Goal: Task Accomplishment & Management: Manage account settings

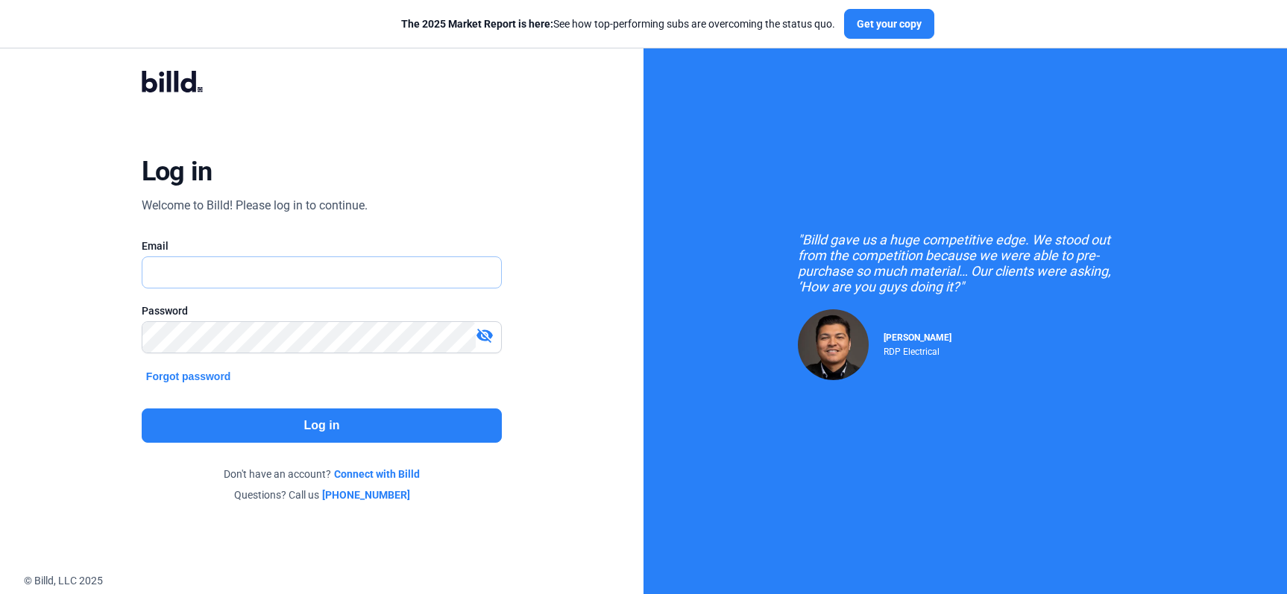
type input "[PERSON_NAME][EMAIL_ADDRESS][DOMAIN_NAME]"
click at [266, 419] on button "Log in" at bounding box center [322, 426] width 360 height 34
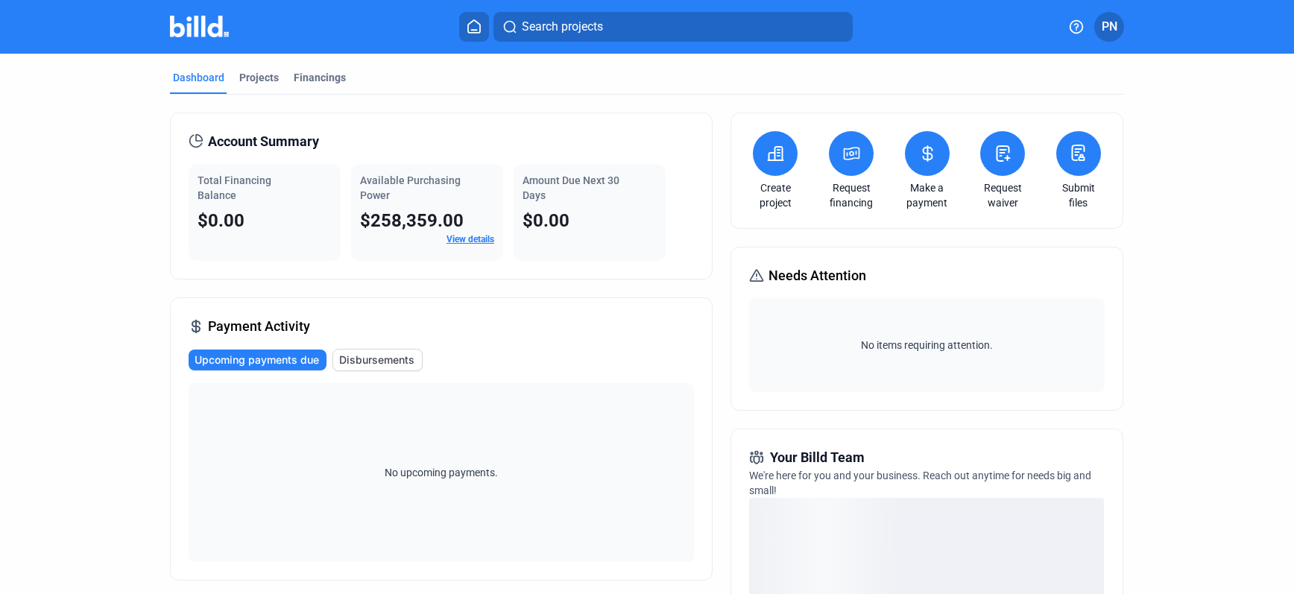
click at [467, 242] on link "View details" at bounding box center [471, 239] width 48 height 10
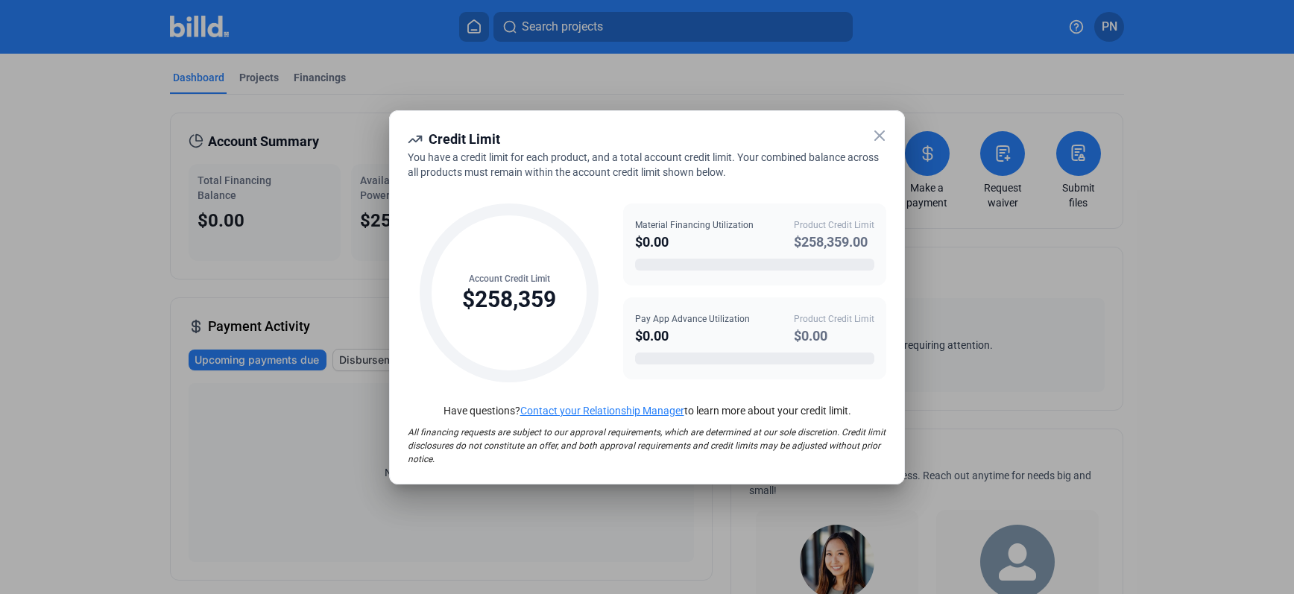
drag, startPoint x: 671, startPoint y: 338, endPoint x: 637, endPoint y: 340, distance: 33.6
click at [637, 340] on div "$0.00" at bounding box center [692, 336] width 115 height 21
click at [666, 336] on div "$0.00" at bounding box center [692, 336] width 115 height 21
click at [668, 336] on div "$0.00" at bounding box center [692, 336] width 115 height 21
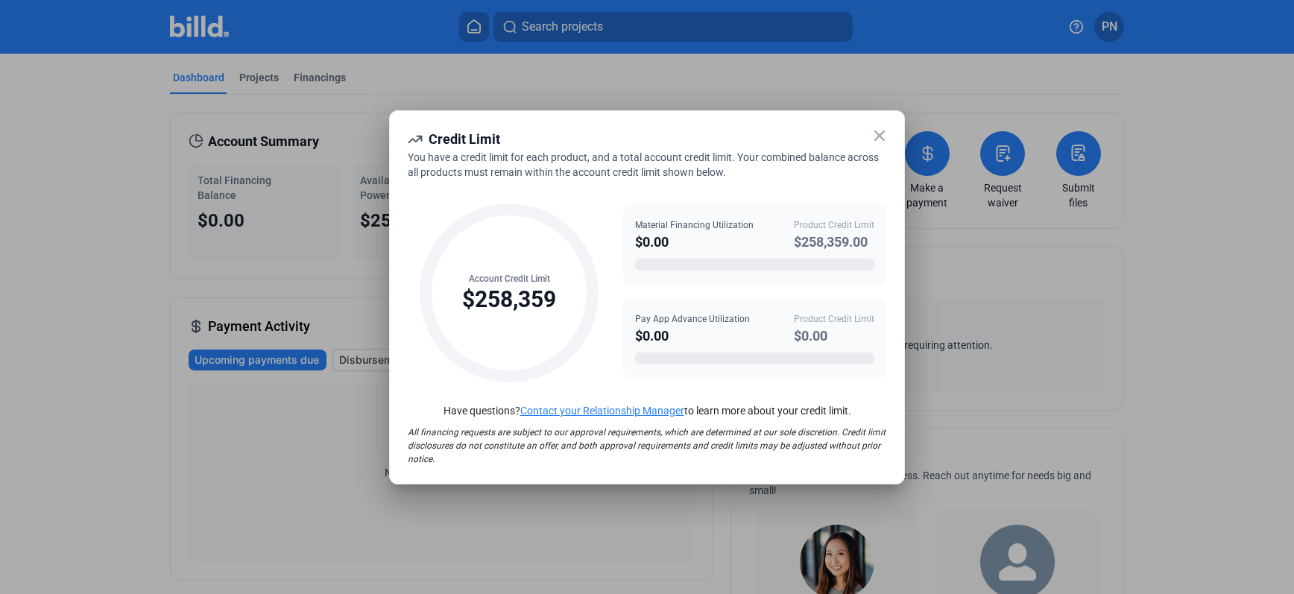
click at [670, 336] on div "$0.00" at bounding box center [692, 336] width 115 height 21
drag, startPoint x: 679, startPoint y: 338, endPoint x: 637, endPoint y: 342, distance: 41.9
click at [637, 342] on div "$0.00" at bounding box center [692, 336] width 115 height 21
click at [630, 341] on div "Pay App Advance Utilization $0.00 Product Credit Limit $0.00" at bounding box center [754, 338] width 263 height 82
drag, startPoint x: 637, startPoint y: 334, endPoint x: 672, endPoint y: 333, distance: 35.1
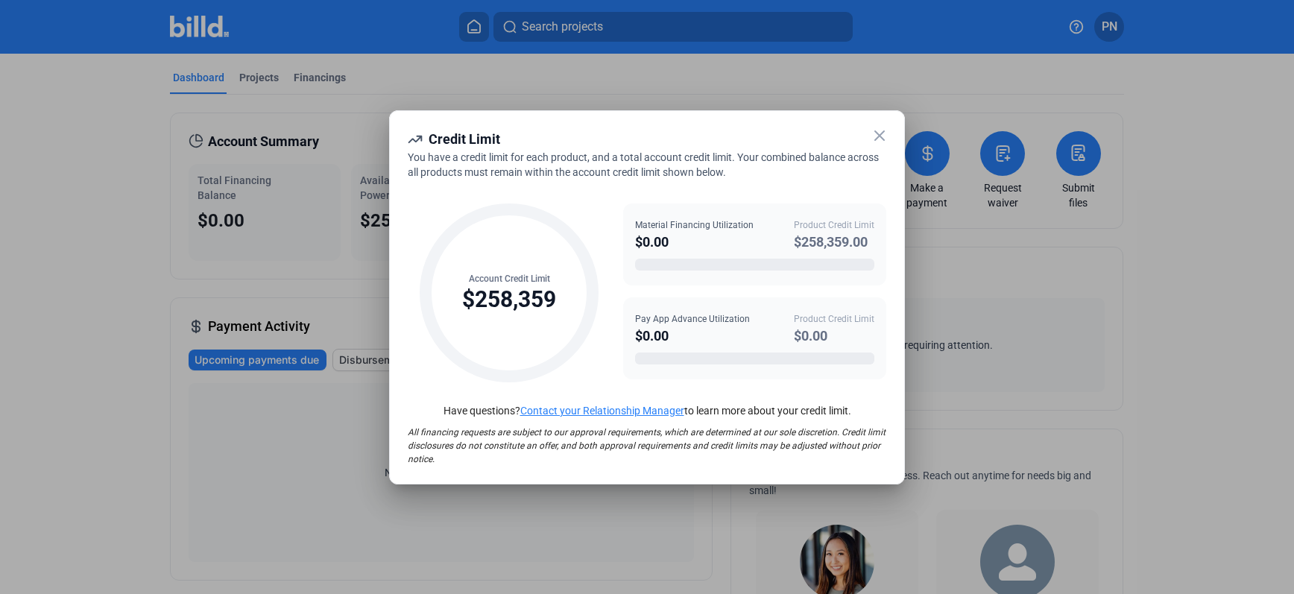
click at [672, 333] on div "$0.00" at bounding box center [692, 336] width 115 height 21
click at [684, 337] on div "$0.00" at bounding box center [692, 336] width 115 height 21
click at [878, 137] on icon at bounding box center [879, 135] width 9 height 9
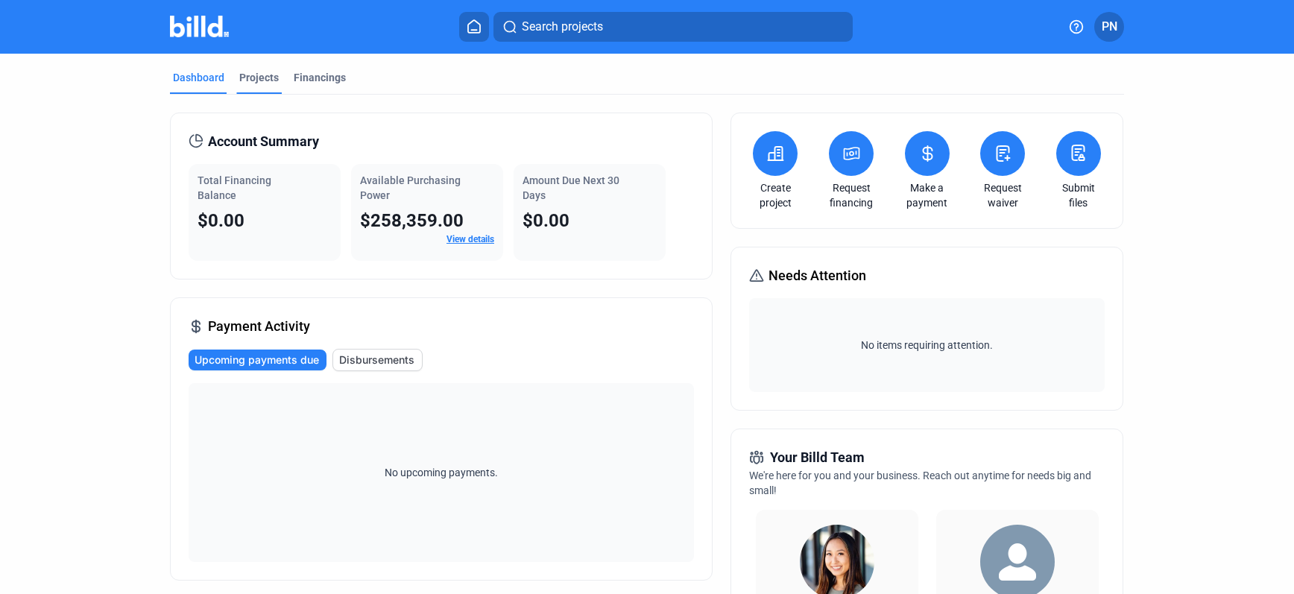
click at [263, 78] on div "Projects" at bounding box center [259, 77] width 40 height 15
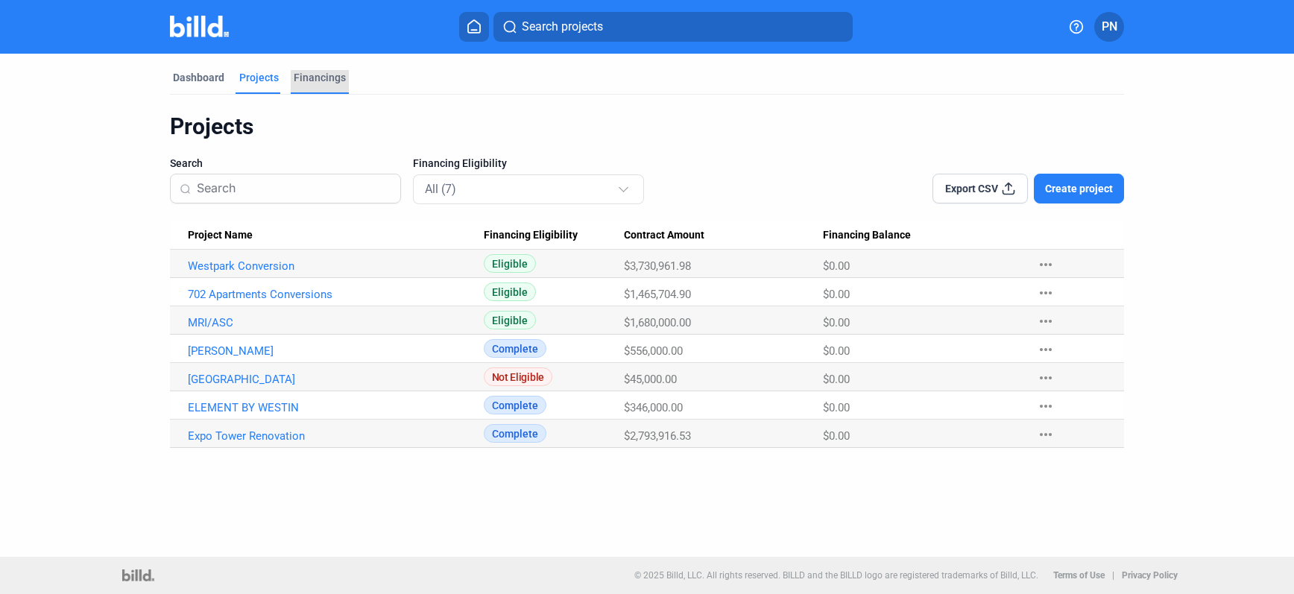
click at [307, 75] on div "Financings" at bounding box center [320, 77] width 52 height 15
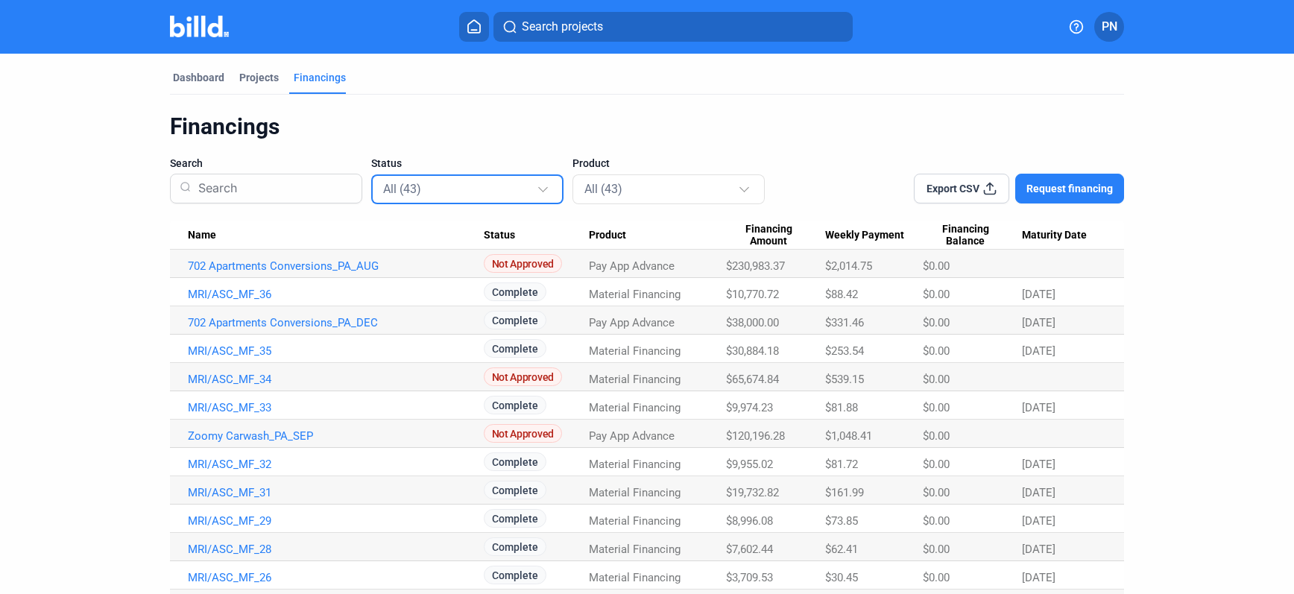
click at [544, 186] on div at bounding box center [545, 183] width 16 height 24
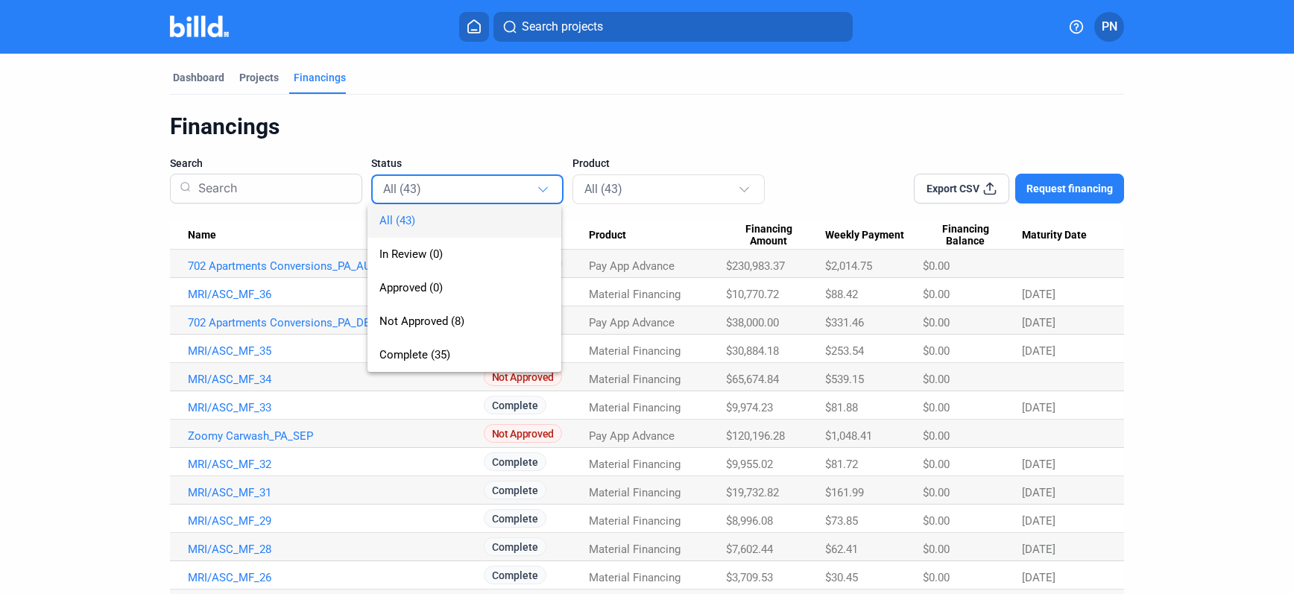
click at [544, 186] on div at bounding box center [647, 297] width 1294 height 594
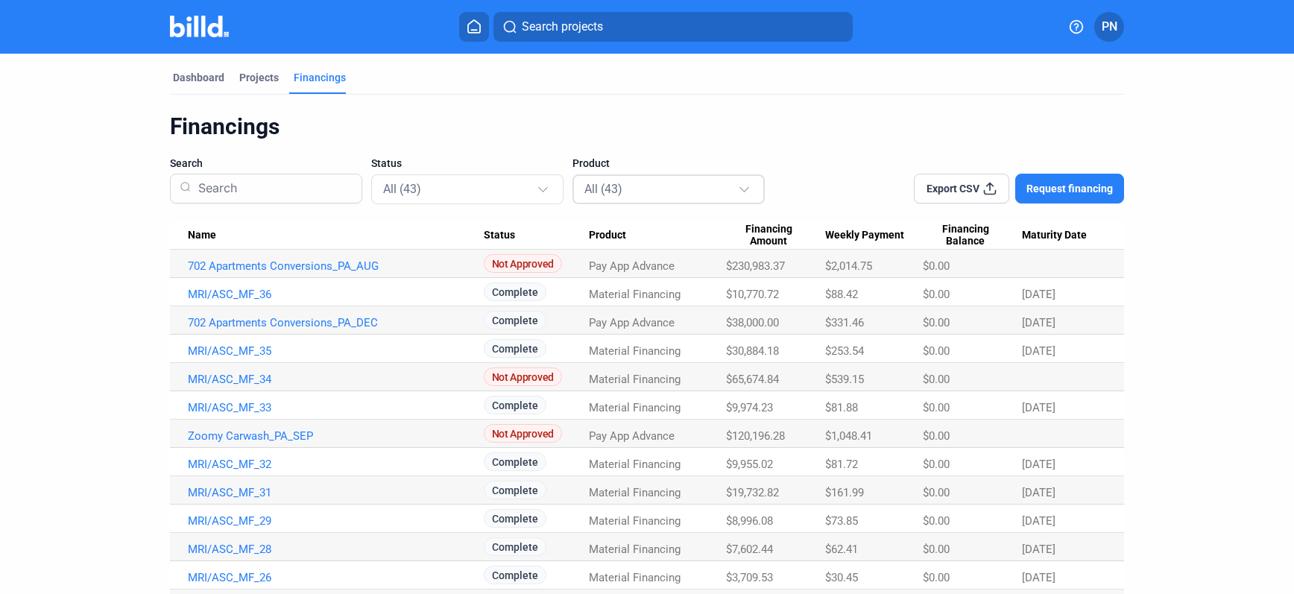
click at [748, 189] on div at bounding box center [746, 183] width 16 height 24
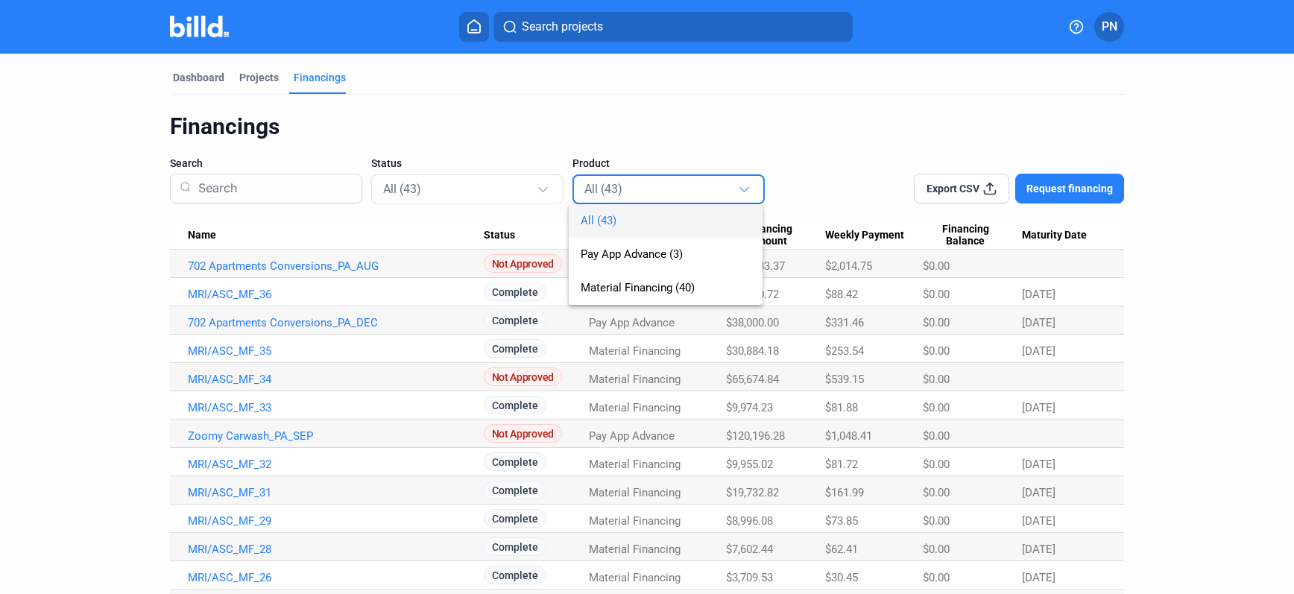
click at [743, 189] on div at bounding box center [647, 297] width 1294 height 594
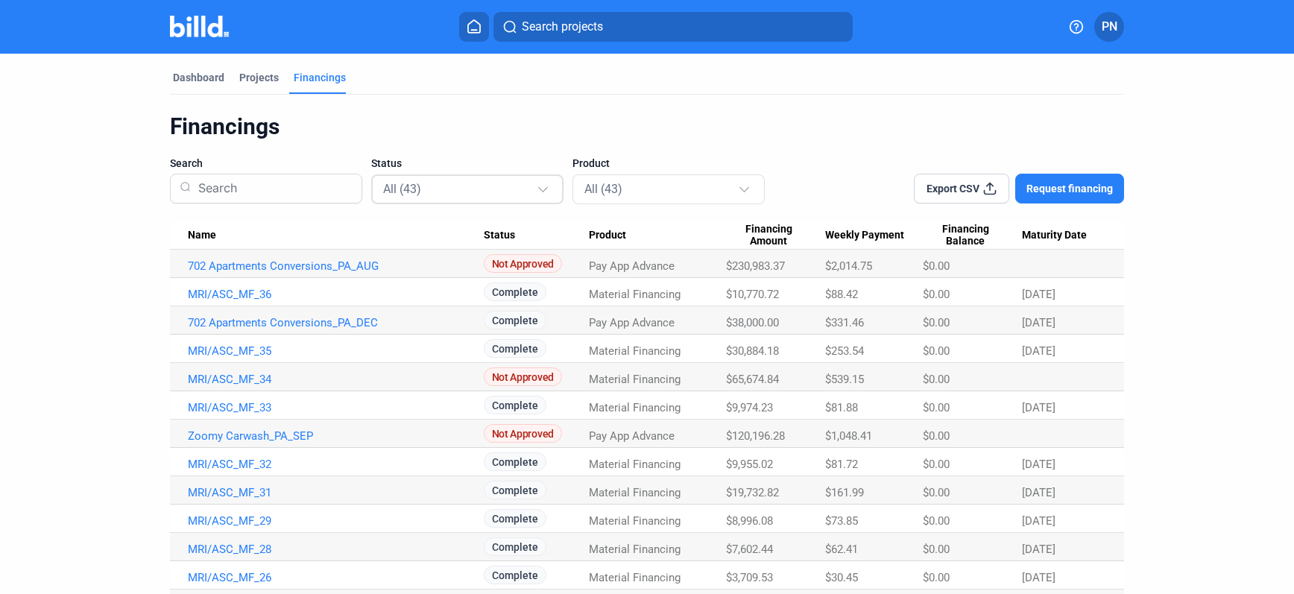
click at [541, 189] on div at bounding box center [543, 188] width 10 height 10
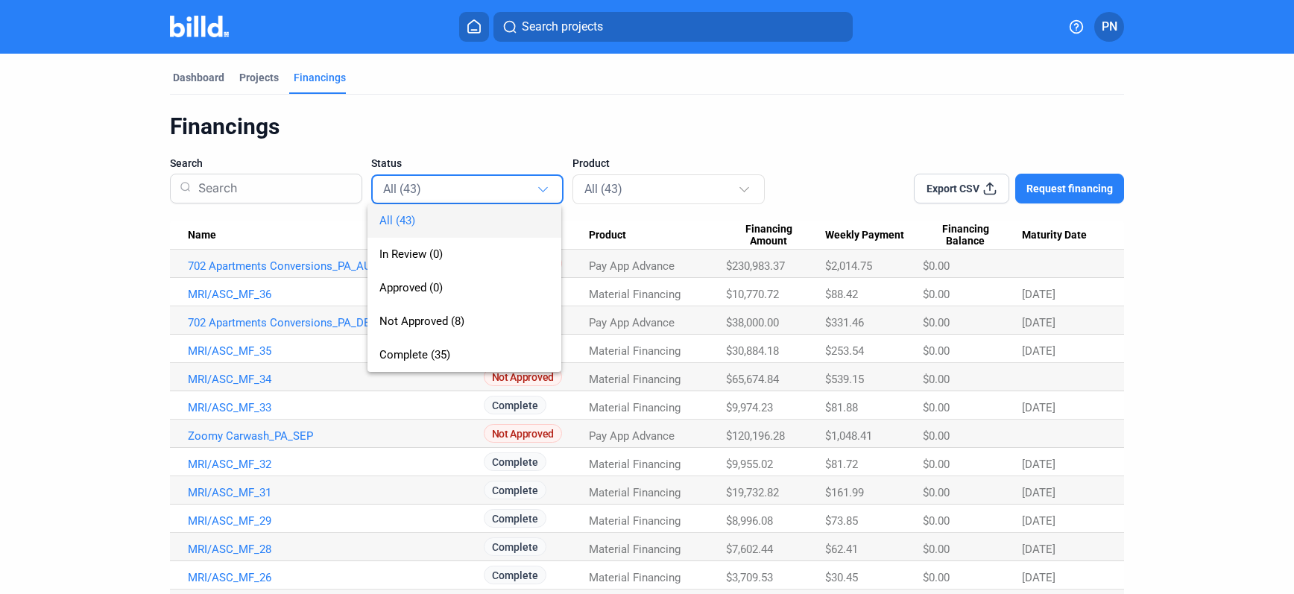
click at [607, 130] on div at bounding box center [647, 297] width 1294 height 594
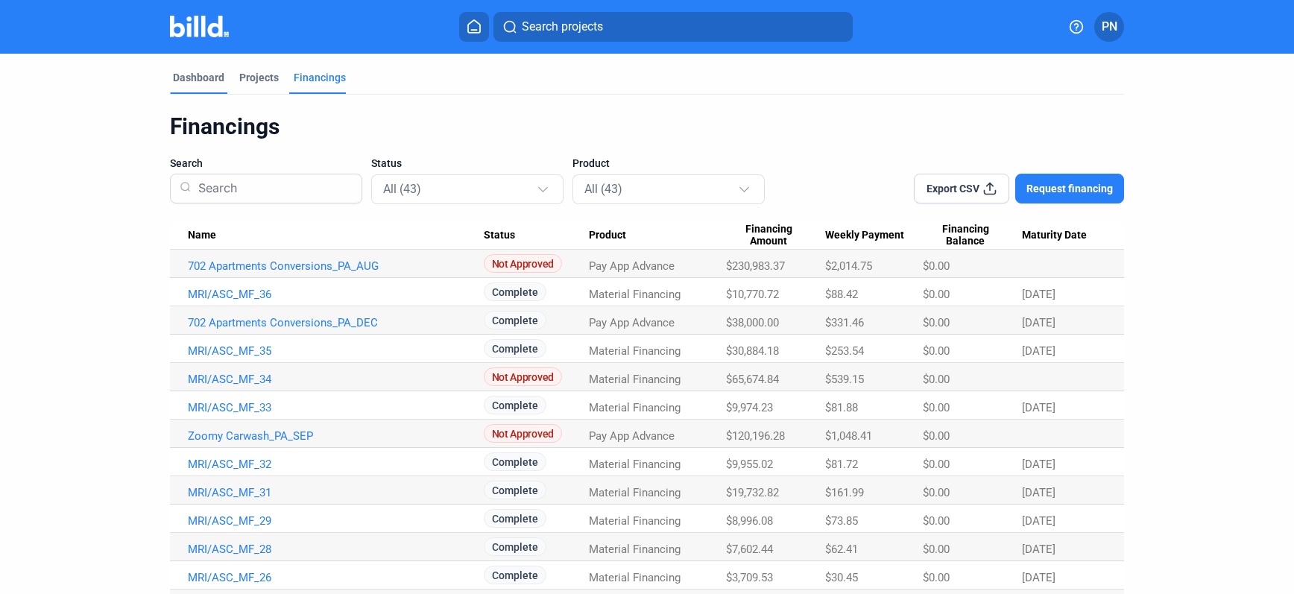
click at [189, 79] on div "Dashboard" at bounding box center [198, 77] width 51 height 15
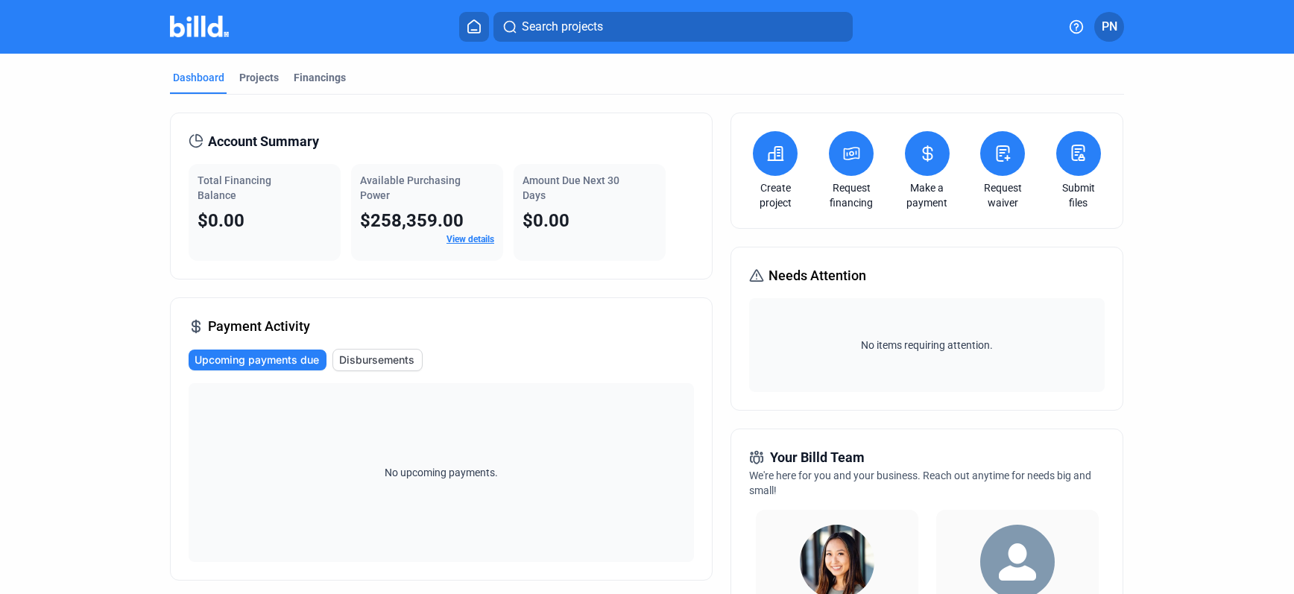
click at [1116, 26] on span "PN" at bounding box center [1110, 27] width 16 height 18
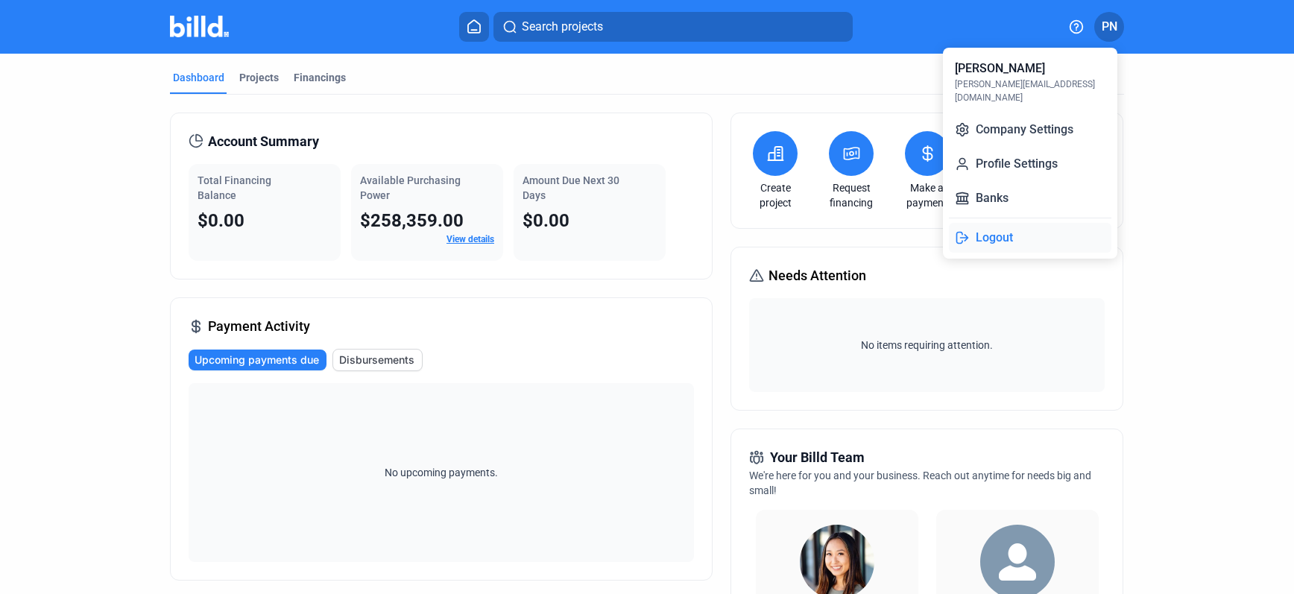
click at [1007, 223] on button "Logout" at bounding box center [1030, 238] width 163 height 30
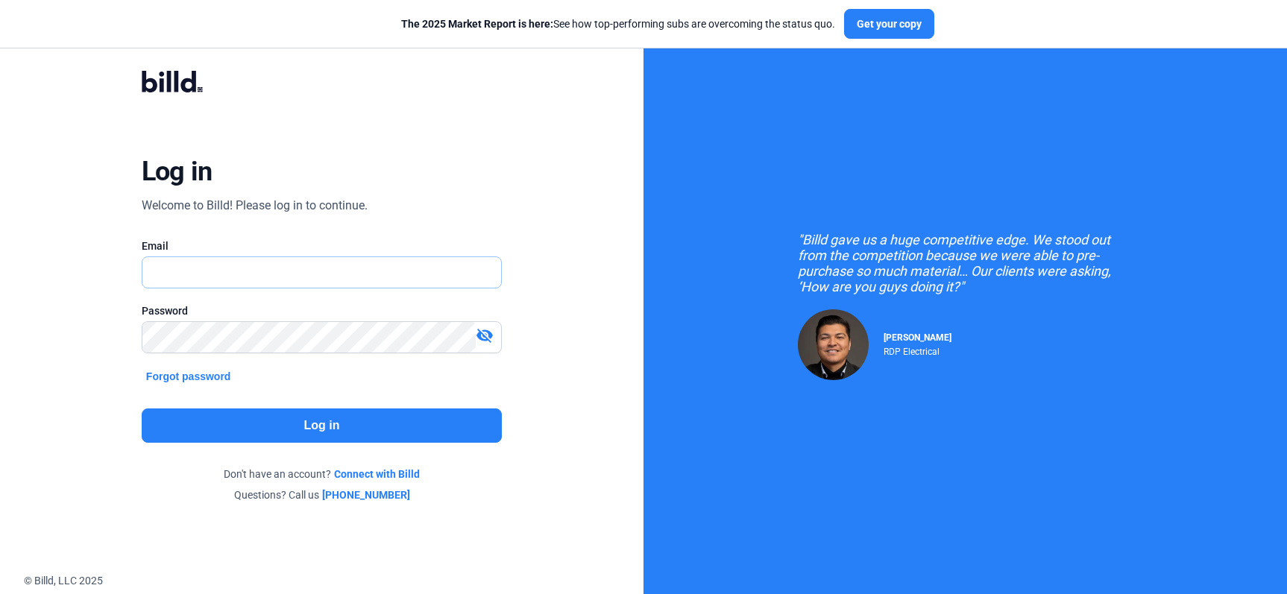
type input "[PERSON_NAME][EMAIL_ADDRESS][DOMAIN_NAME]"
